Goal: Check status

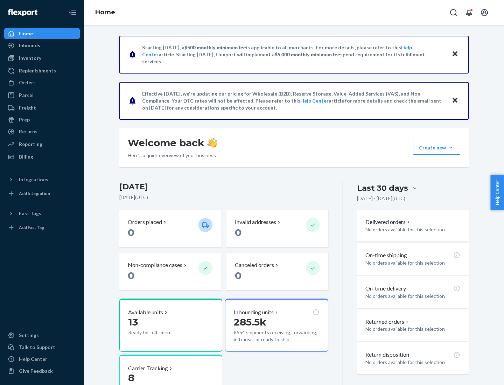
click at [451, 148] on button "Create new Create new inbound Create new order Create new product" at bounding box center [436, 148] width 47 height 14
click at [29, 46] on div "Inbounds" at bounding box center [29, 45] width 21 height 7
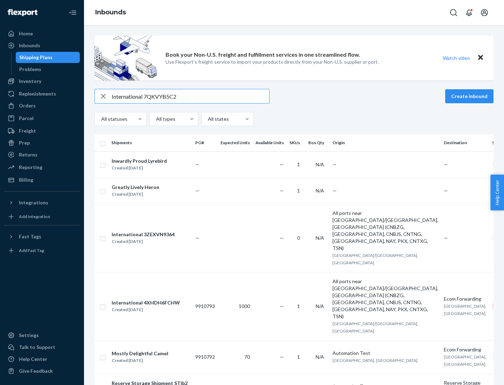
type input "International 7QKVYB5C29"
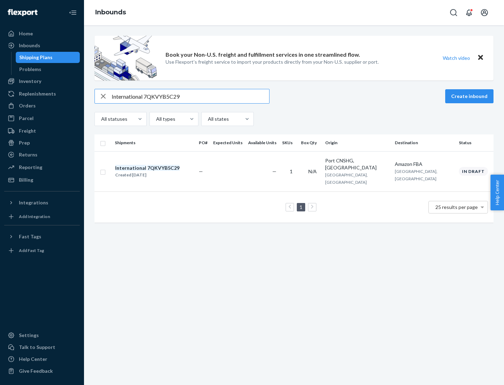
click at [159, 172] on div "Created [DATE]" at bounding box center [147, 175] width 64 height 7
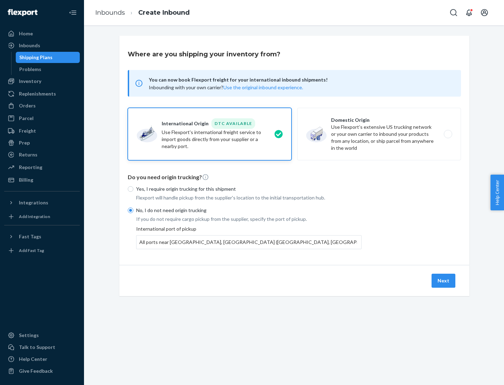
click at [444, 281] on button "Next" at bounding box center [444, 281] width 24 height 14
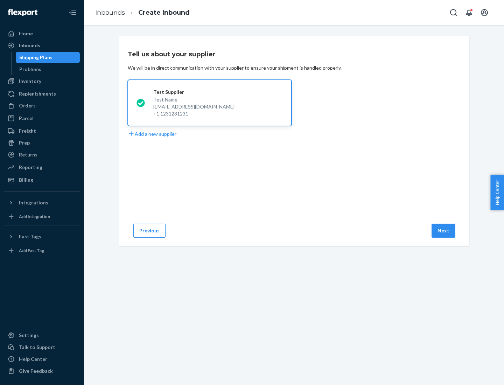
click at [444, 231] on button "Next" at bounding box center [444, 231] width 24 height 14
